Goal: Task Accomplishment & Management: Manage account settings

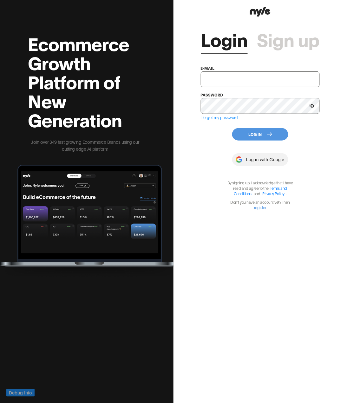
type input "[EMAIL_ADDRESS][PERSON_NAME]"
click at [272, 131] on button "Log In" at bounding box center [260, 134] width 56 height 12
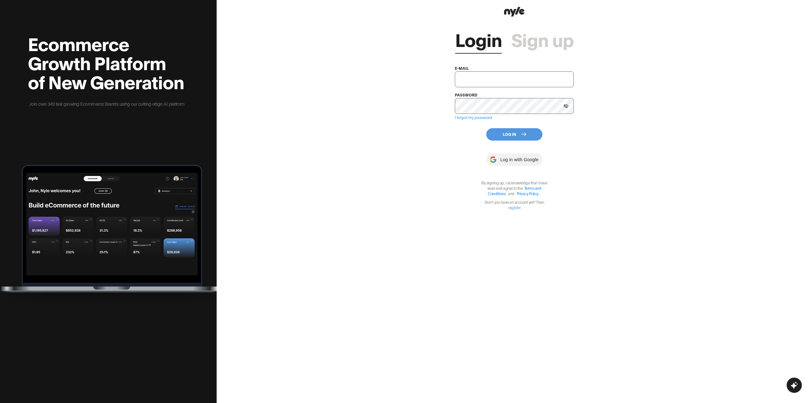
type input "showroom@nyle.ai"
click at [508, 138] on button "Log In" at bounding box center [514, 134] width 56 height 12
click at [522, 137] on button "Log In" at bounding box center [514, 134] width 56 height 12
